Goal: Task Accomplishment & Management: Use online tool/utility

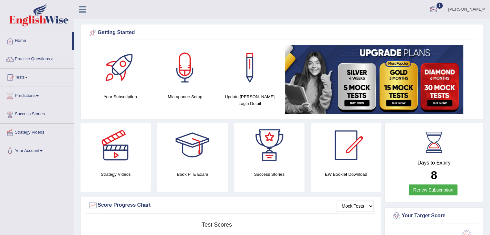
click at [432, 6] on div at bounding box center [433, 10] width 10 height 10
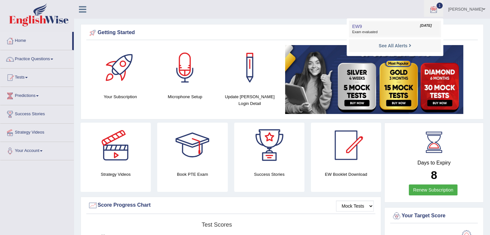
click at [374, 34] on span "Exam evaluated" at bounding box center [395, 32] width 86 height 5
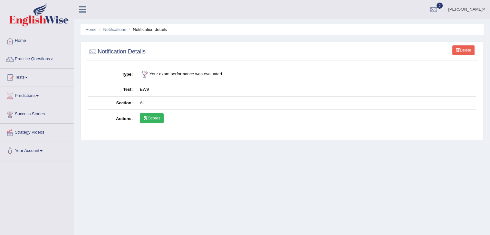
click at [161, 117] on link "Scores" at bounding box center [152, 118] width 24 height 10
click at [30, 81] on link "Tests" at bounding box center [36, 77] width 73 height 16
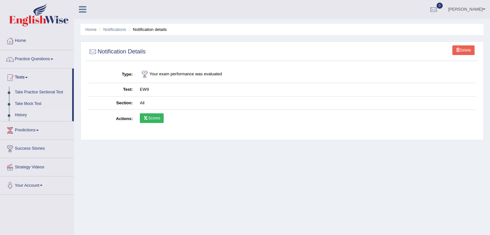
click at [24, 111] on link "History" at bounding box center [42, 115] width 60 height 12
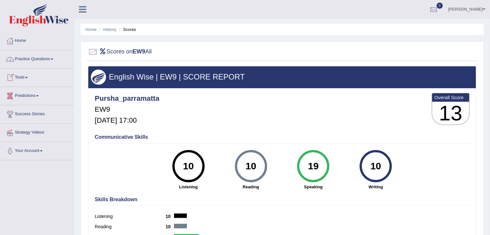
click at [26, 76] on link "Tests" at bounding box center [36, 77] width 73 height 16
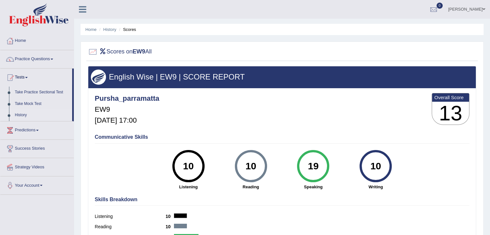
click at [24, 117] on link "History" at bounding box center [42, 115] width 60 height 12
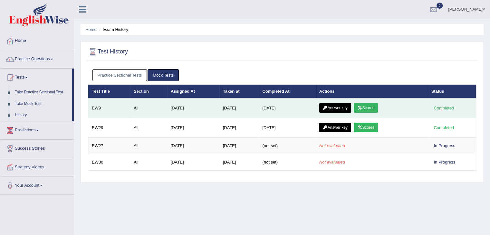
click at [333, 109] on link "Answer key" at bounding box center [335, 108] width 32 height 10
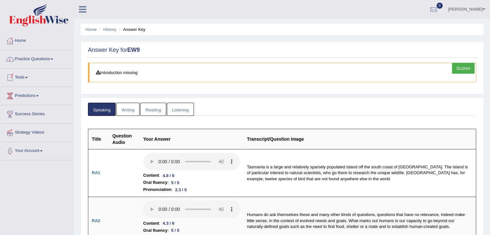
click at [23, 79] on link "Tests" at bounding box center [36, 77] width 73 height 16
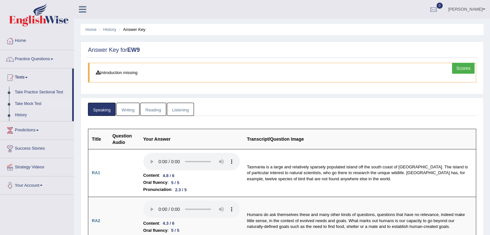
click at [25, 104] on link "Take Mock Test" at bounding box center [42, 104] width 60 height 12
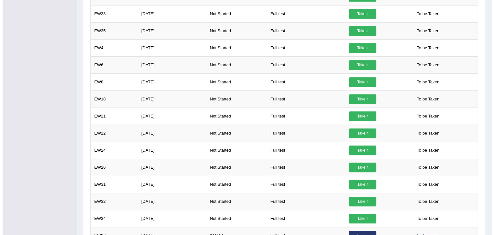
scroll to position [464, 0]
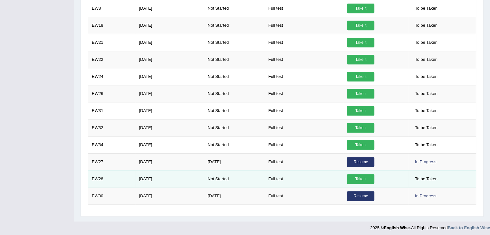
click at [369, 176] on link "Take it" at bounding box center [360, 179] width 27 height 10
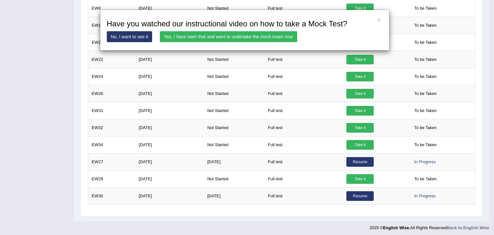
click at [253, 39] on link "Yes, I have seen that and want to undertake the mock exam now" at bounding box center [228, 36] width 137 height 11
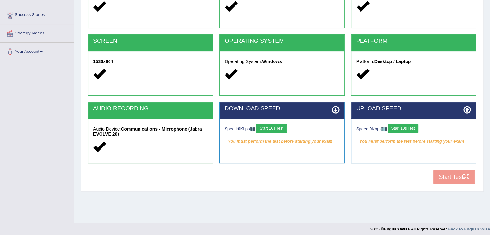
scroll to position [99, 0]
click at [275, 129] on button "Start 10s Test" at bounding box center [271, 129] width 31 height 10
click at [275, 129] on button "Start 10s Test" at bounding box center [278, 129] width 31 height 10
click at [407, 128] on button "Start 10s Test" at bounding box center [402, 129] width 31 height 10
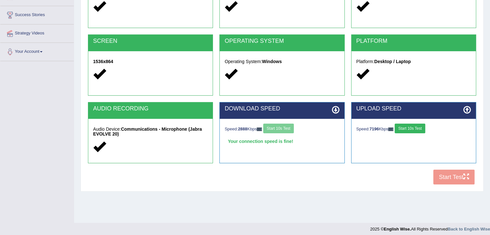
click at [407, 128] on button "Start 10s Test" at bounding box center [409, 129] width 31 height 10
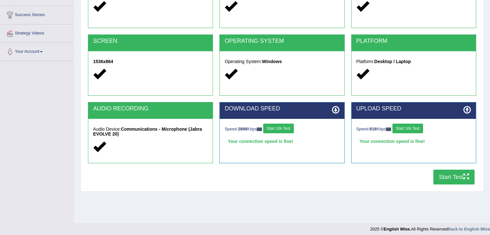
click at [444, 177] on button "Start Test" at bounding box center [453, 177] width 41 height 15
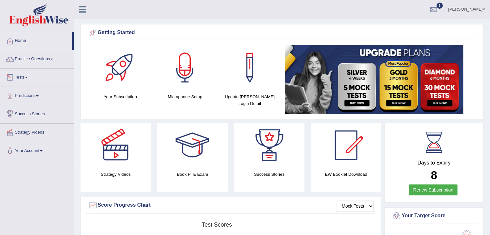
click at [27, 78] on link "Tests" at bounding box center [36, 77] width 73 height 16
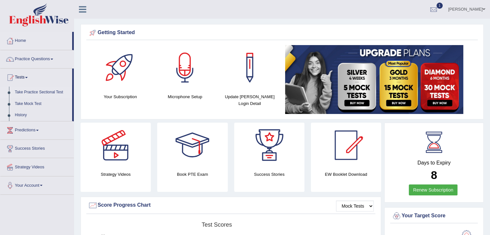
click at [37, 94] on link "Take Practice Sectional Test" at bounding box center [42, 93] width 60 height 12
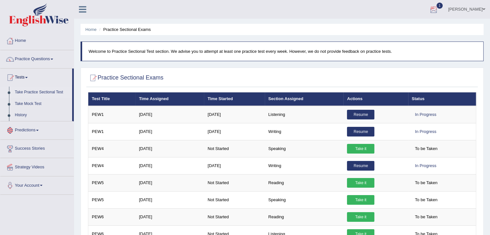
click at [443, 3] on span "1" at bounding box center [439, 6] width 6 height 6
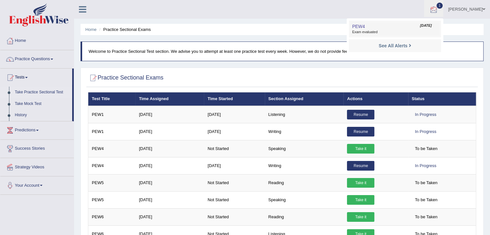
click at [382, 23] on link "PEW4 Aug 21, 2025 Exam evaluated" at bounding box center [394, 29] width 89 height 14
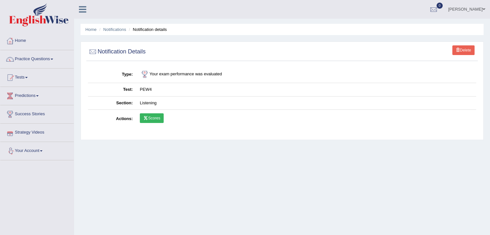
click at [161, 119] on link "Scores" at bounding box center [152, 118] width 24 height 10
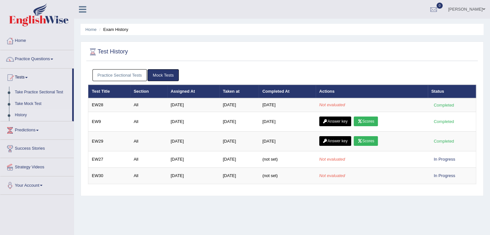
click at [134, 72] on link "Practice Sectional Tests" at bounding box center [119, 75] width 55 height 12
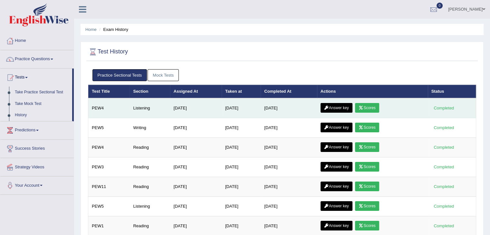
click at [376, 109] on link "Scores" at bounding box center [367, 108] width 24 height 10
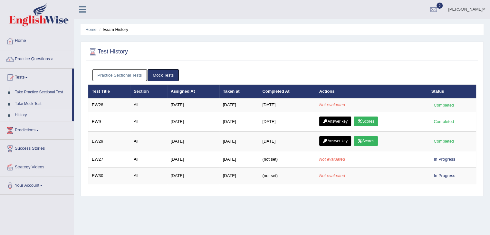
click at [114, 72] on link "Practice Sectional Tests" at bounding box center [119, 75] width 55 height 12
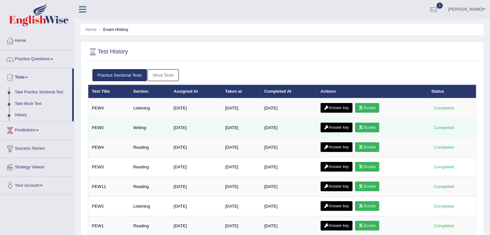
click at [369, 126] on link "Scores" at bounding box center [367, 128] width 24 height 10
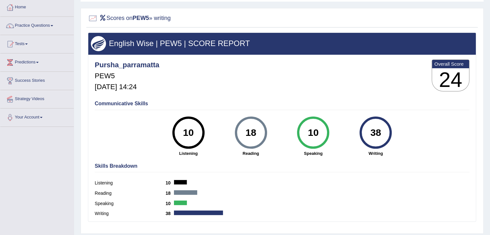
scroll to position [32, 0]
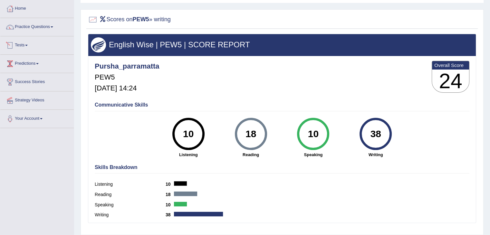
click at [26, 48] on link "Tests" at bounding box center [36, 44] width 73 height 16
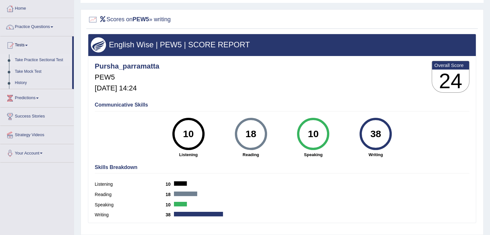
click at [34, 61] on link "Take Practice Sectional Test" at bounding box center [42, 60] width 60 height 12
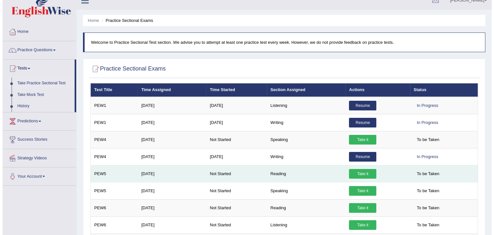
scroll to position [9, 0]
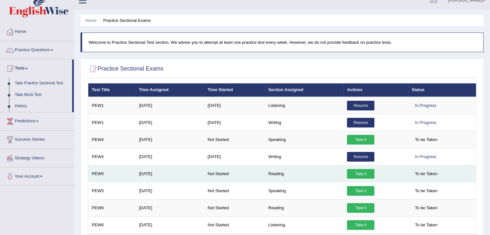
click at [360, 172] on link "Take it" at bounding box center [360, 174] width 27 height 10
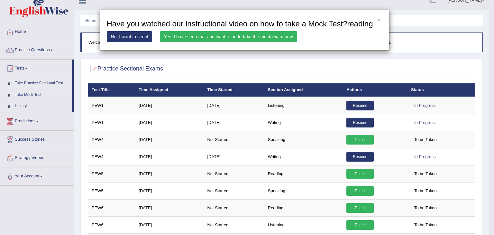
click at [275, 40] on link "Yes, I have seen that and want to undertake the mock exam now" at bounding box center [228, 36] width 137 height 11
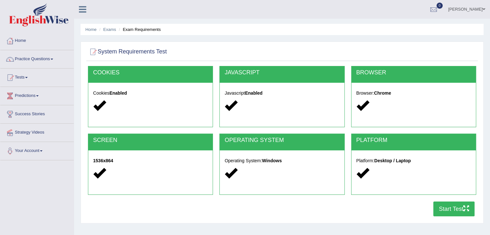
click at [436, 207] on button "Start Test" at bounding box center [453, 208] width 41 height 15
